Goal: Check status: Check status

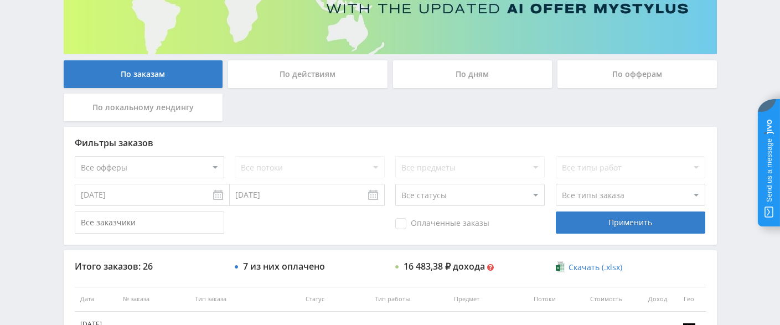
scroll to position [221, 0]
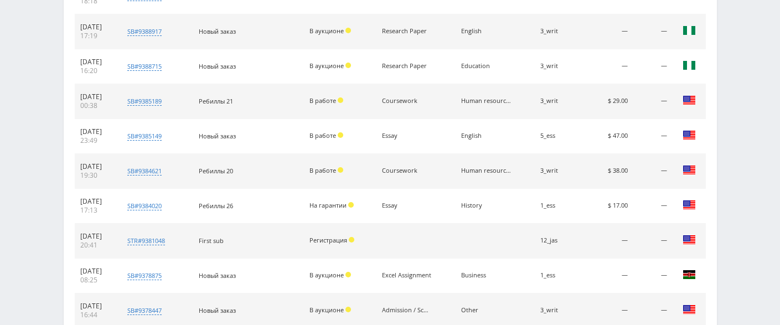
scroll to position [604, 0]
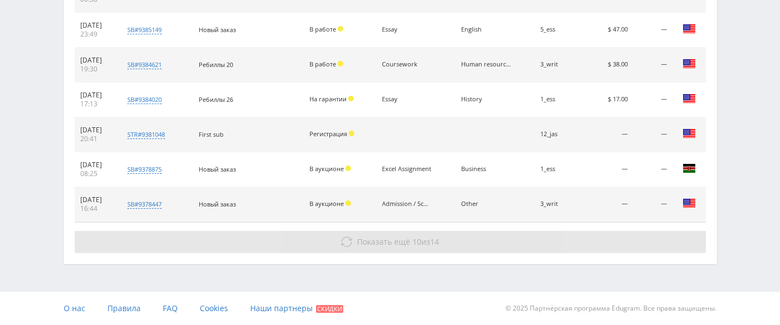
click at [409, 238] on span "Показать ещё 10 из 14" at bounding box center [398, 241] width 82 height 11
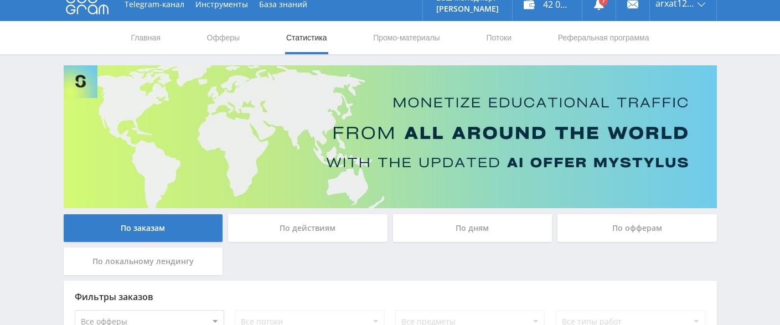
scroll to position [0, 0]
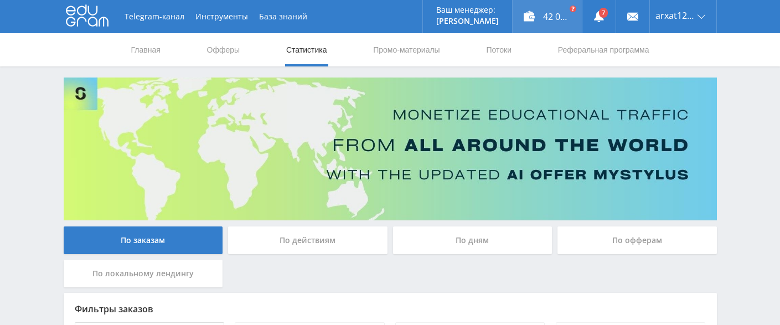
click at [542, 17] on div "42 074,58 ₽" at bounding box center [546, 16] width 69 height 33
